Goal: Task Accomplishment & Management: Use online tool/utility

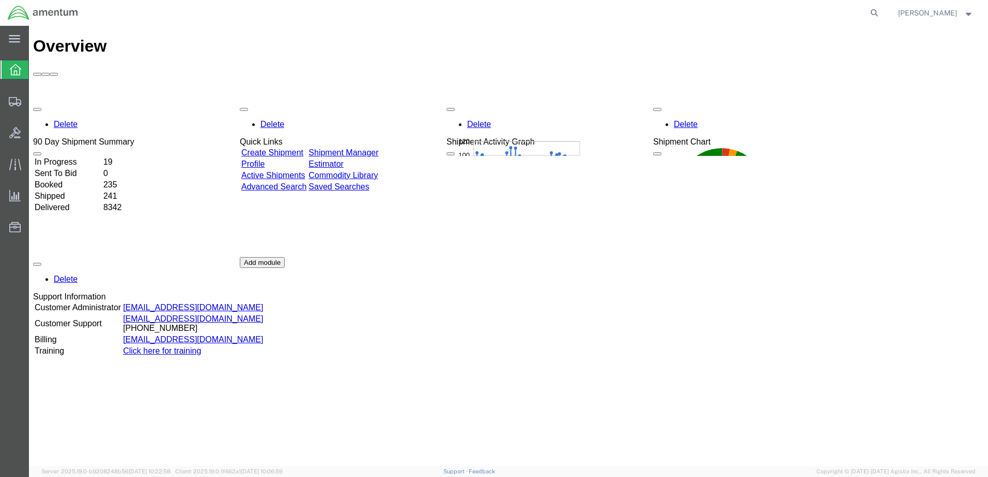
click at [378, 148] on link "Shipment Manager" at bounding box center [343, 152] width 70 height 9
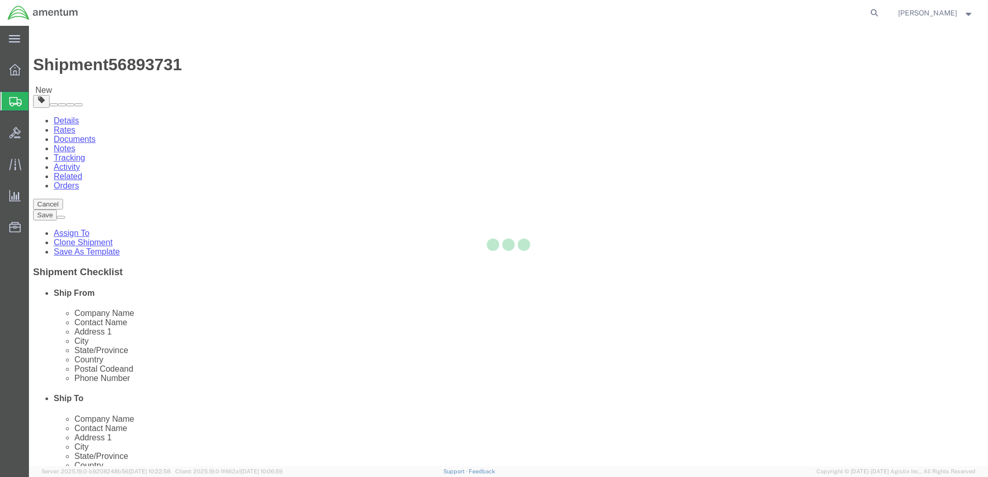
select select "42721"
select select
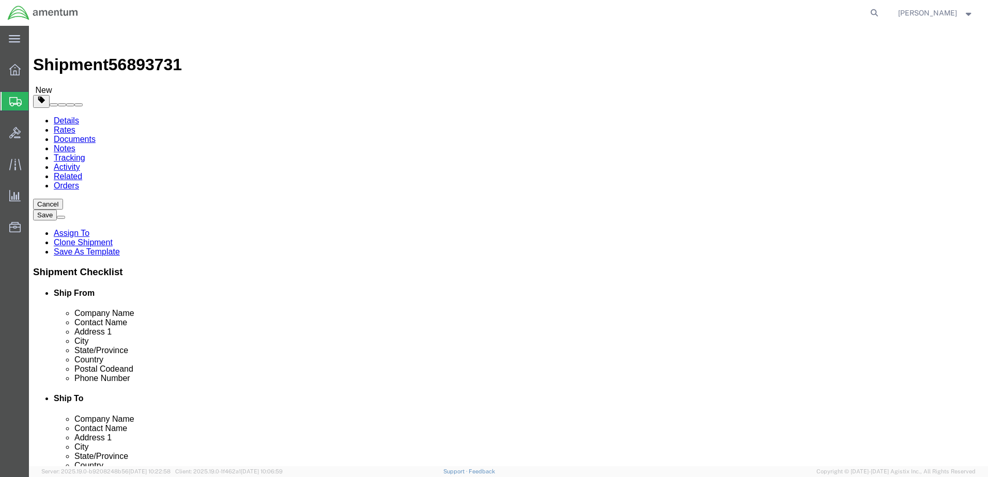
click img
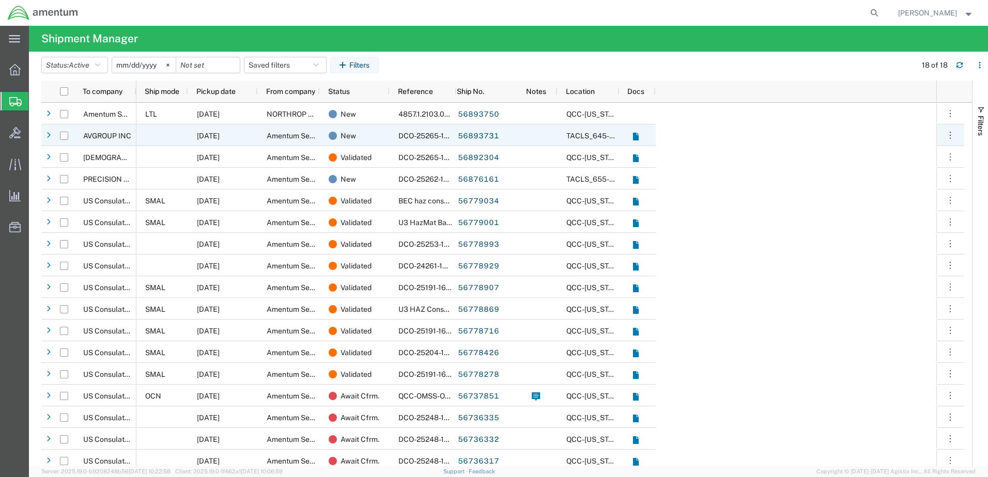
click at [398, 138] on div "DCO-25265-168478" at bounding box center [423, 136] width 67 height 22
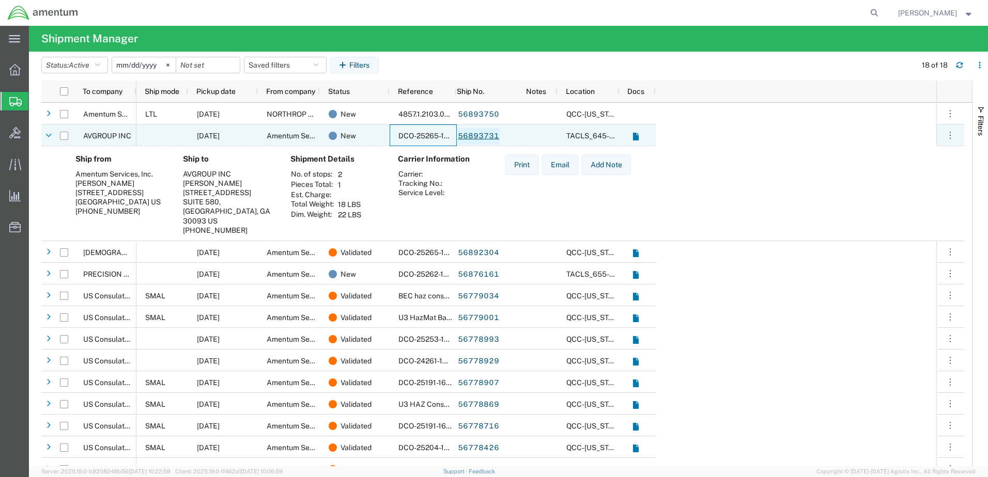
click at [482, 136] on link "56893731" at bounding box center [478, 136] width 42 height 17
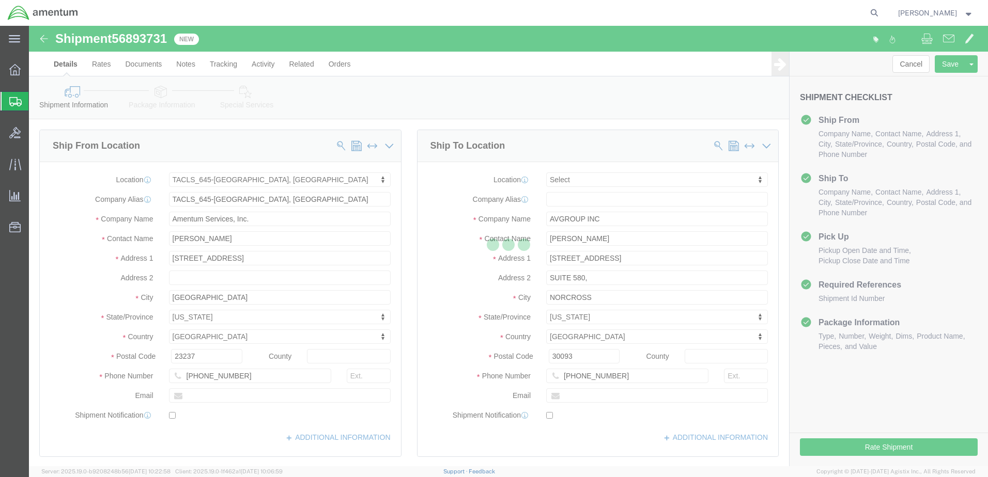
select select "42721"
select select
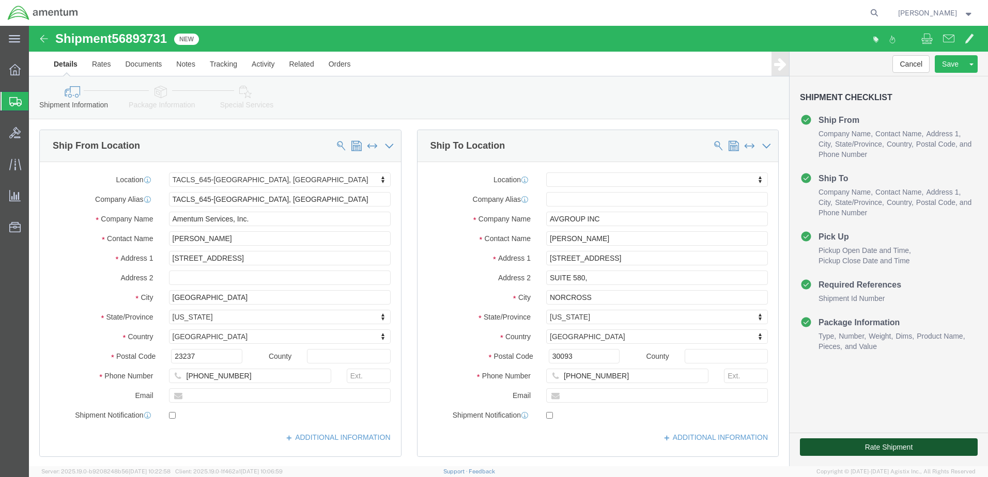
click button "Rate Shipment"
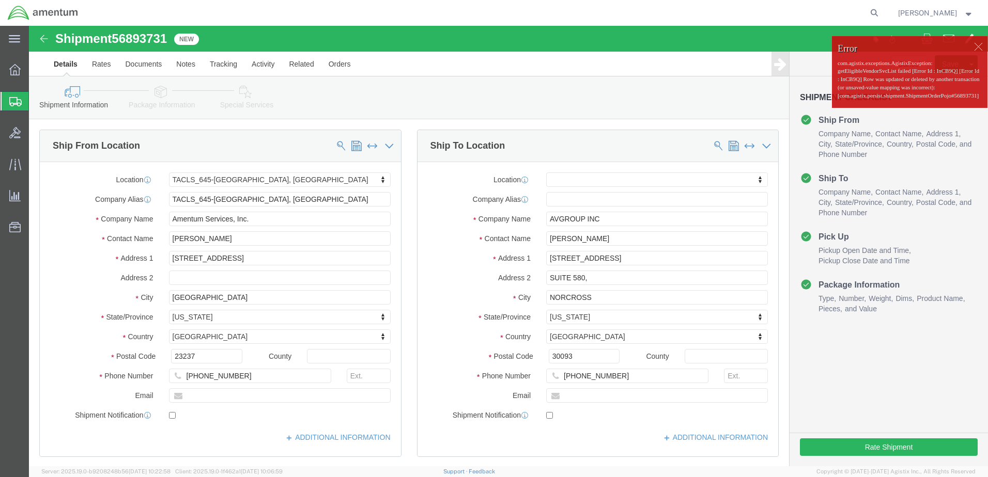
click div
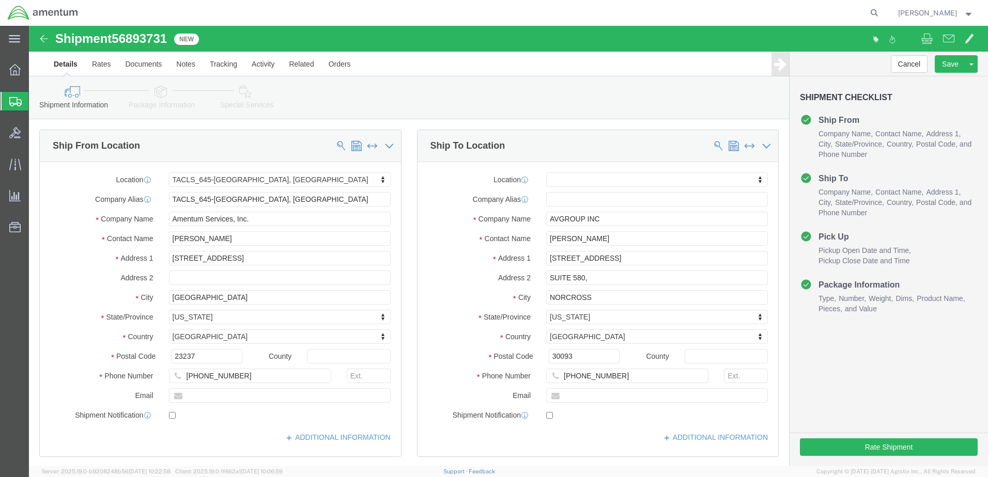
click div "Shipment Information Package Information Special Services"
click at [967, 12] on strong "button" at bounding box center [968, 13] width 9 height 4
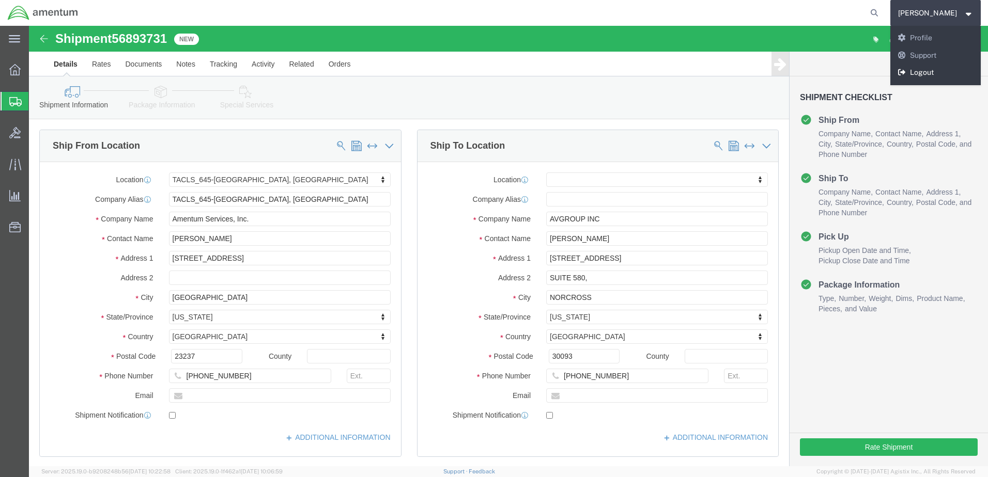
click at [947, 75] on link "Logout" at bounding box center [935, 73] width 91 height 18
